Goal: Task Accomplishment & Management: Complete application form

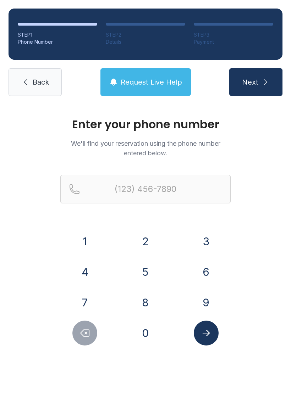
click at [89, 339] on button "Delete number" at bounding box center [84, 332] width 25 height 25
click at [86, 337] on icon "Delete number" at bounding box center [85, 332] width 11 height 11
click at [85, 337] on icon "Delete number" at bounding box center [85, 332] width 11 height 11
click at [86, 338] on button "Delete number" at bounding box center [84, 332] width 25 height 25
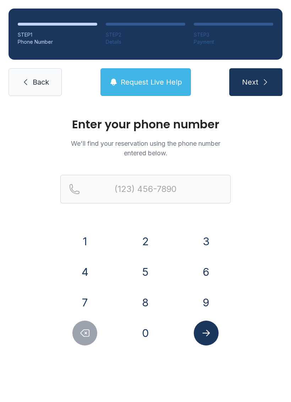
click at [86, 338] on button "Delete number" at bounding box center [84, 332] width 25 height 25
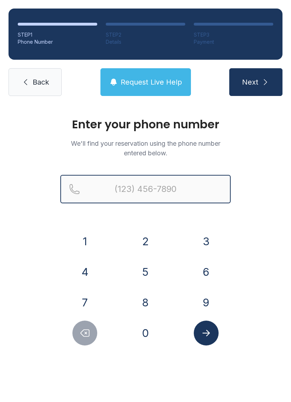
click at [195, 187] on input "Reservation phone number" at bounding box center [145, 189] width 170 height 28
type input "[PHONE_NUMBER]"
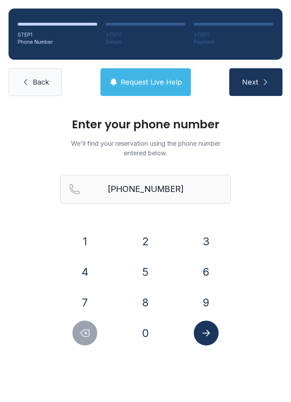
click at [256, 87] on button "Next" at bounding box center [255, 82] width 53 height 28
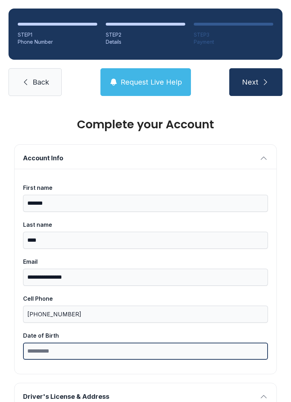
click at [41, 349] on input "Date of Birth" at bounding box center [145, 350] width 245 height 17
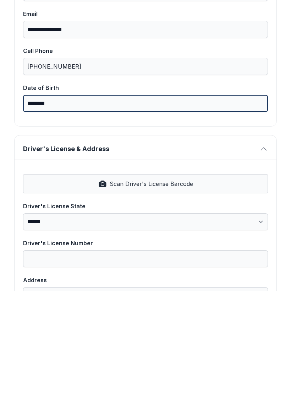
scroll to position [138, 0]
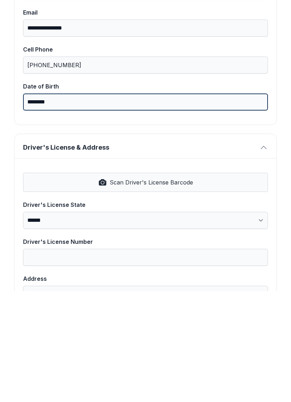
type input "********"
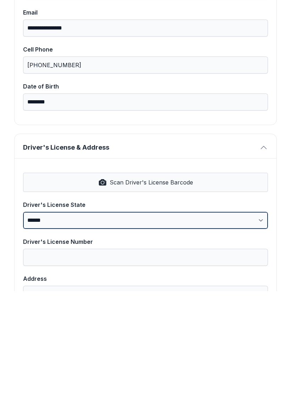
click at [58, 311] on label "**********" at bounding box center [145, 325] width 245 height 28
click at [58, 322] on select "**********" at bounding box center [145, 330] width 245 height 17
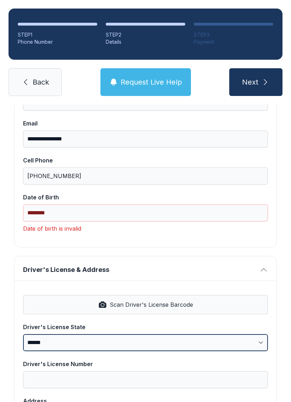
select select "**"
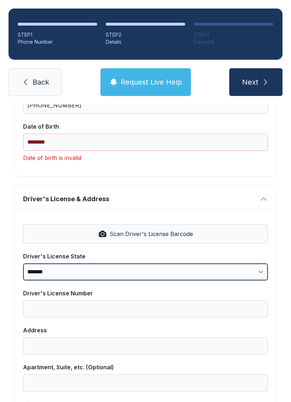
scroll to position [209, 0]
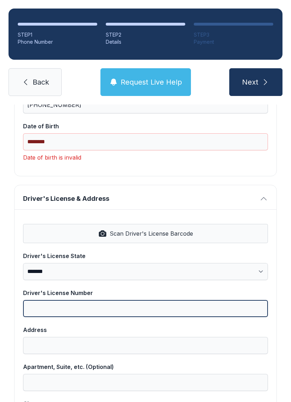
click at [44, 300] on input "Driver's License Number" at bounding box center [145, 308] width 245 height 17
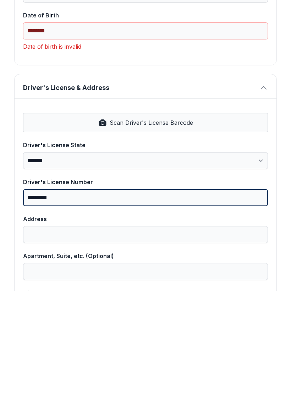
type input "*********"
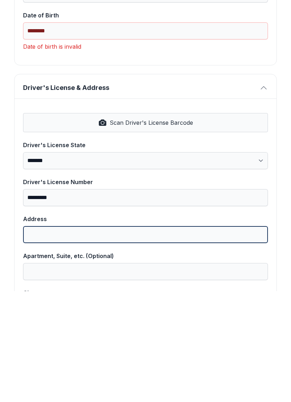
click at [39, 337] on input "Address" at bounding box center [145, 345] width 245 height 17
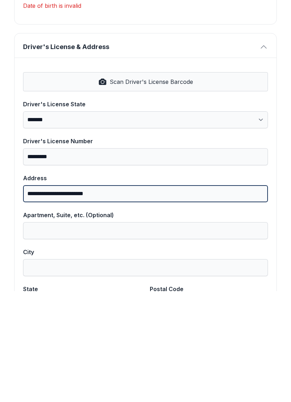
scroll to position [249, 0]
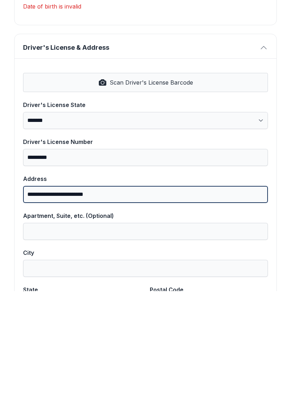
type input "**********"
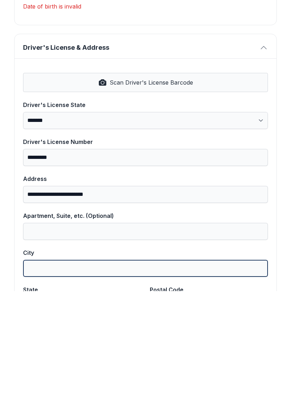
click at [40, 370] on input "City" at bounding box center [145, 378] width 245 height 17
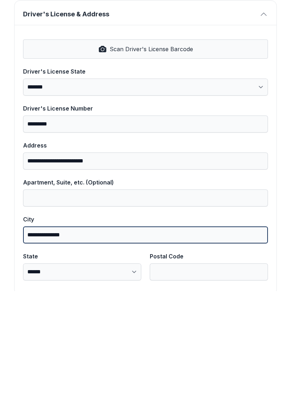
scroll to position [288, 0]
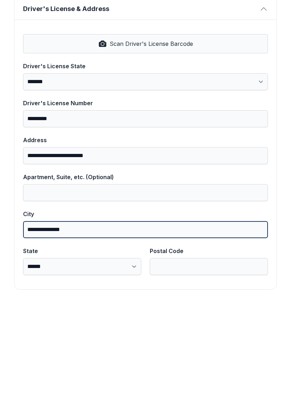
type input "**********"
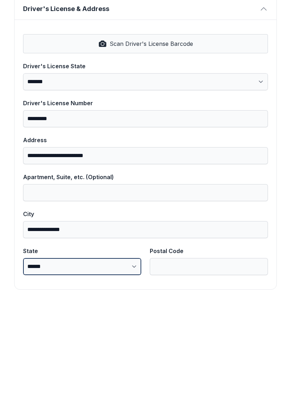
click at [53, 369] on select "**********" at bounding box center [82, 377] width 118 height 17
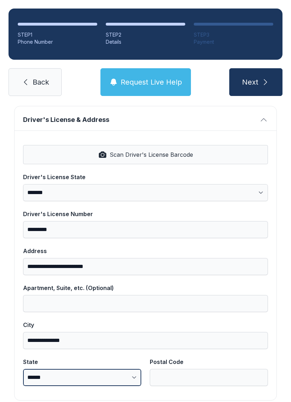
select select "**"
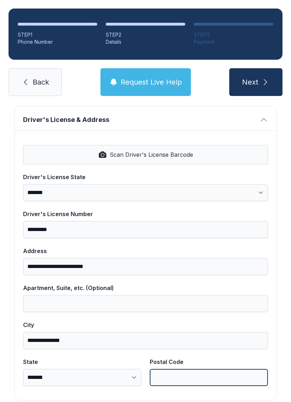
click at [172, 369] on input "Postal Code" at bounding box center [209, 377] width 118 height 17
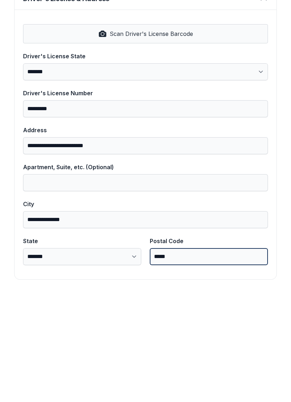
scroll to position [298, 0]
type input "*****"
click at [256, 68] on button "Next" at bounding box center [255, 82] width 53 height 28
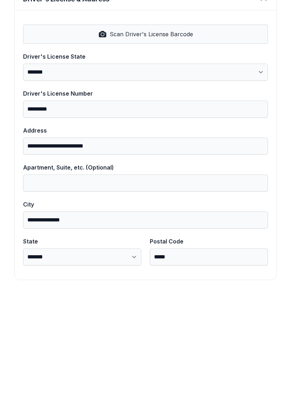
click at [256, 68] on button "Next" at bounding box center [255, 82] width 53 height 28
click at [105, 141] on icon "button" at bounding box center [102, 145] width 9 height 9
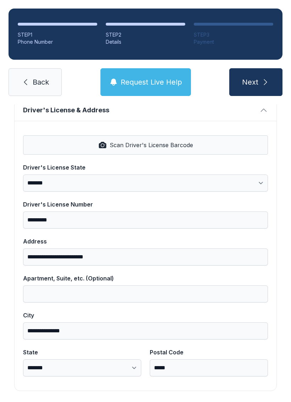
click at [261, 78] on icon "submit" at bounding box center [265, 82] width 9 height 9
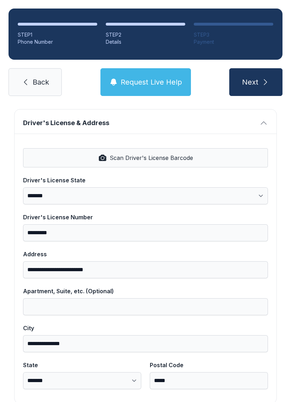
scroll to position [281, 0]
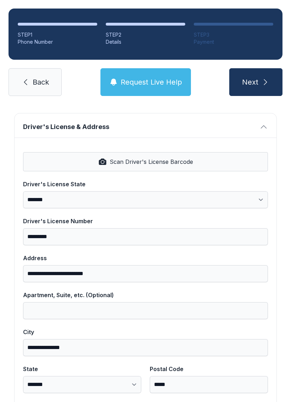
click at [256, 77] on span "Next" at bounding box center [250, 82] width 16 height 10
click at [253, 77] on span "Next" at bounding box center [250, 82] width 16 height 10
click at [256, 68] on button "Next" at bounding box center [255, 82] width 53 height 28
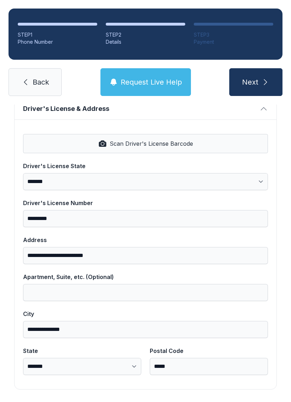
scroll to position [298, 0]
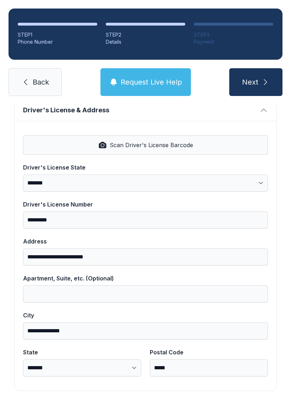
click at [152, 77] on span "Request Live Help" at bounding box center [151, 82] width 61 height 10
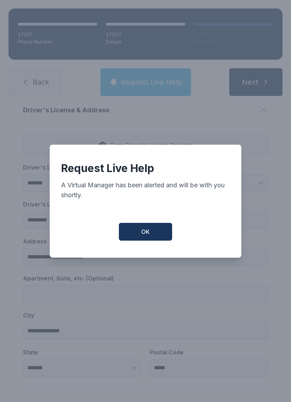
click at [149, 232] on span "OK" at bounding box center [145, 231] width 9 height 9
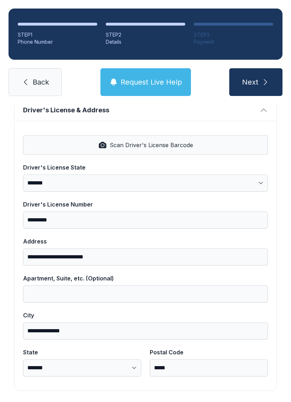
click at [162, 141] on span "Scan Driver's License Barcode" at bounding box center [151, 145] width 83 height 9
type input "**********"
click at [260, 70] on button "Next" at bounding box center [255, 82] width 53 height 28
click at [258, 77] on span "Next" at bounding box center [250, 82] width 16 height 10
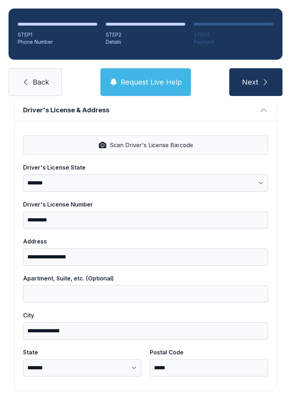
click at [256, 68] on button "Next" at bounding box center [255, 82] width 53 height 28
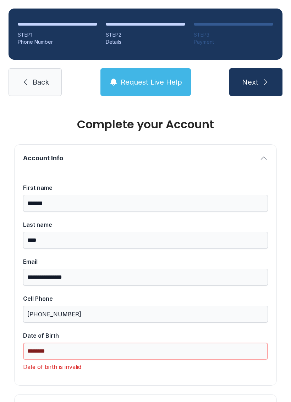
scroll to position [0, 0]
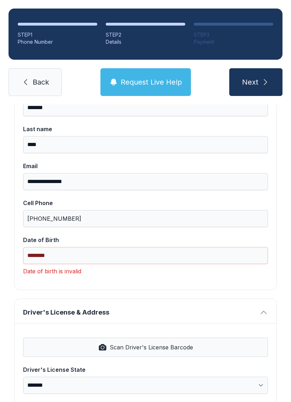
click at [264, 78] on icon "submit" at bounding box center [265, 82] width 9 height 9
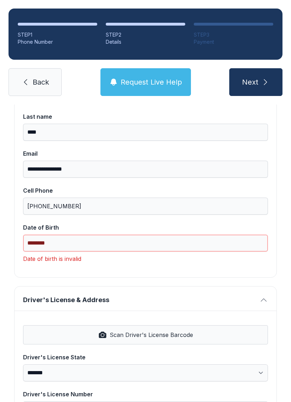
scroll to position [108, 0]
click at [252, 77] on span "Next" at bounding box center [250, 82] width 16 height 10
click at [256, 68] on button "Next" at bounding box center [255, 82] width 53 height 28
click at [255, 77] on span "Next" at bounding box center [250, 82] width 16 height 10
click at [256, 68] on button "Next" at bounding box center [255, 82] width 53 height 28
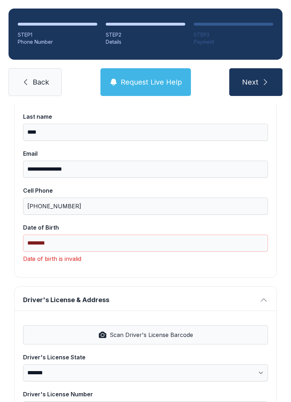
click at [256, 77] on span "Next" at bounding box center [250, 82] width 16 height 10
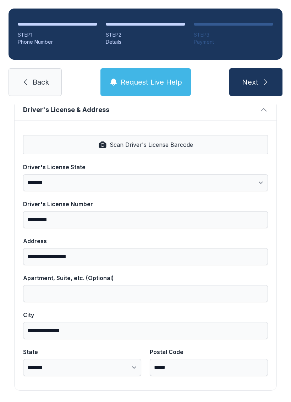
scroll to position [286, 0]
type input "**********"
click at [258, 77] on span "Next" at bounding box center [250, 82] width 16 height 10
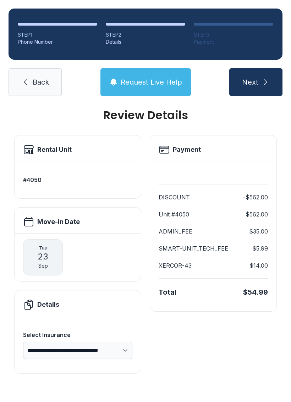
scroll to position [0, 0]
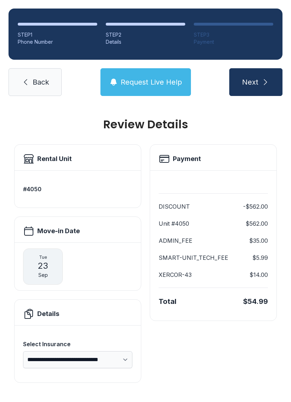
click at [172, 77] on span "Request Live Help" at bounding box center [151, 82] width 61 height 10
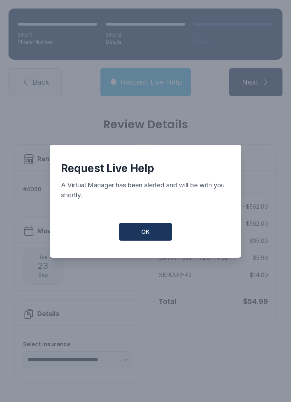
click at [159, 233] on button "OK" at bounding box center [145, 232] width 53 height 18
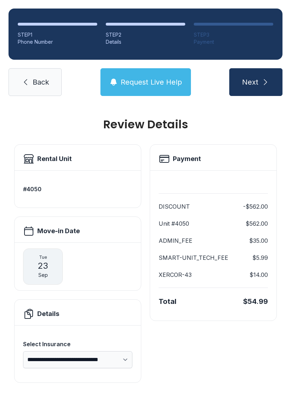
click at [73, 249] on div "[DATE]" at bounding box center [78, 266] width 126 height 48
click at [55, 254] on div "[DATE]" at bounding box center [43, 266] width 40 height 36
click at [51, 248] on div "[DATE]" at bounding box center [43, 266] width 40 height 36
click at [48, 260] on span "23" at bounding box center [43, 265] width 11 height 11
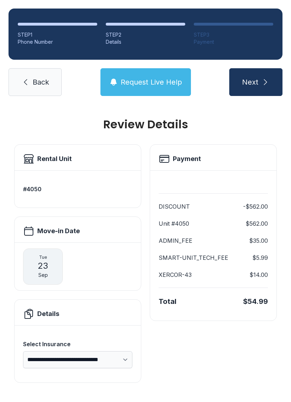
click at [41, 260] on span "23" at bounding box center [43, 265] width 11 height 11
click at [42, 260] on span "23" at bounding box center [43, 265] width 11 height 11
click at [50, 255] on div "[DATE]" at bounding box center [43, 266] width 40 height 36
click at [44, 260] on span "23" at bounding box center [43, 265] width 11 height 11
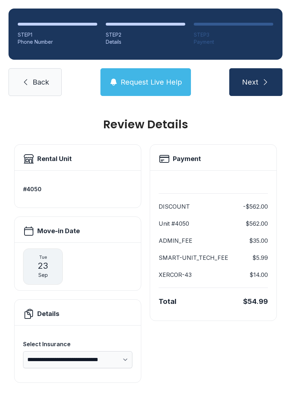
click at [54, 248] on div "[DATE]" at bounding box center [43, 266] width 40 height 36
click at [52, 257] on div "[DATE]" at bounding box center [43, 266] width 40 height 36
click at [47, 260] on span "23" at bounding box center [43, 265] width 11 height 11
click at [42, 260] on span "23" at bounding box center [43, 265] width 11 height 11
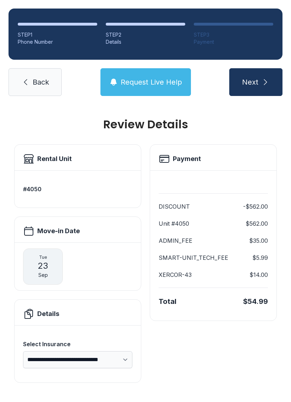
click at [48, 260] on span "23" at bounding box center [43, 265] width 11 height 11
click at [30, 72] on link "Back" at bounding box center [35, 82] width 53 height 28
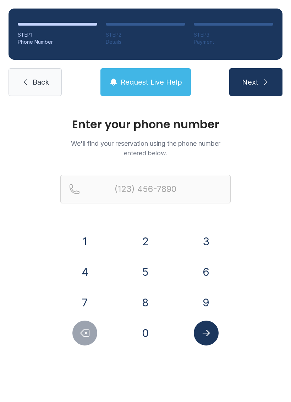
click at [257, 82] on span "Next" at bounding box center [250, 82] width 16 height 10
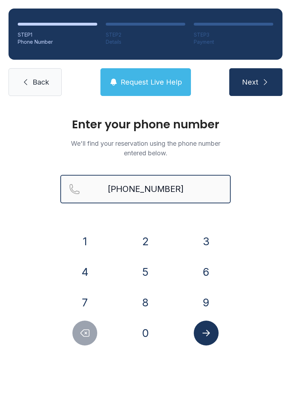
type input "[PHONE_NUMBER]"
click at [256, 82] on button "Next" at bounding box center [255, 82] width 53 height 28
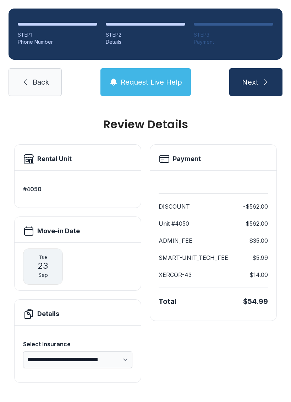
click at [41, 87] on link "Back" at bounding box center [35, 82] width 53 height 28
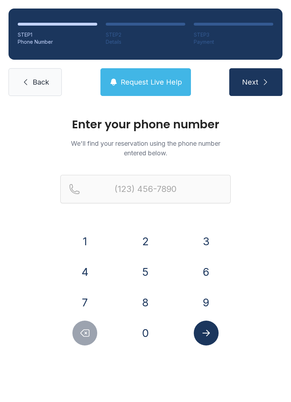
click at [37, 81] on span "Back" at bounding box center [41, 82] width 16 height 10
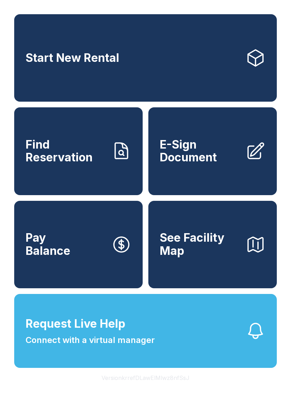
click at [219, 164] on span "E-Sign Document" at bounding box center [200, 151] width 80 height 26
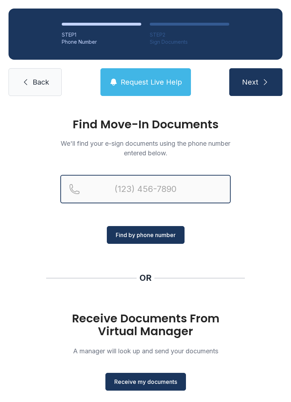
click at [186, 188] on input "Reservation phone number" at bounding box center [145, 189] width 170 height 28
type input "[PHONE_NUMBER]"
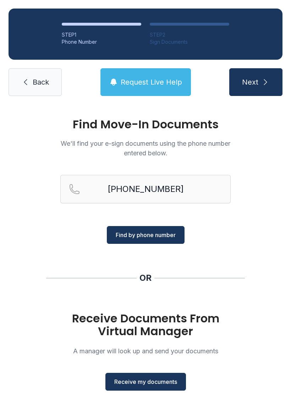
click at [256, 81] on span "Next" at bounding box center [250, 82] width 16 height 10
